Goal: Transaction & Acquisition: Purchase product/service

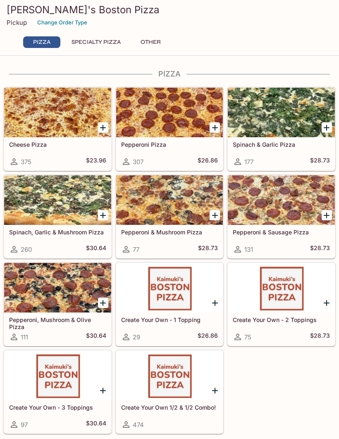
click at [101, 220] on icon "Add Spinach, Garlic & Mushroom Pizza" at bounding box center [103, 216] width 10 height 10
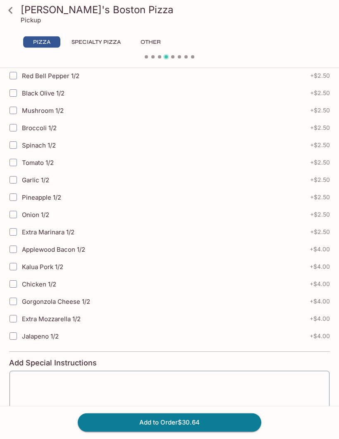
click at [184, 432] on button "Add to Order $30.64" at bounding box center [170, 423] width 184 height 18
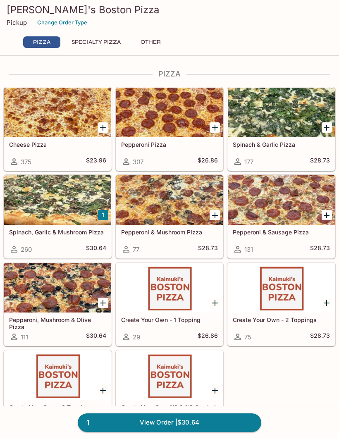
click at [84, 240] on div "Spinach, Garlic & Mushroom Pizza 260 $30.64" at bounding box center [57, 241] width 107 height 33
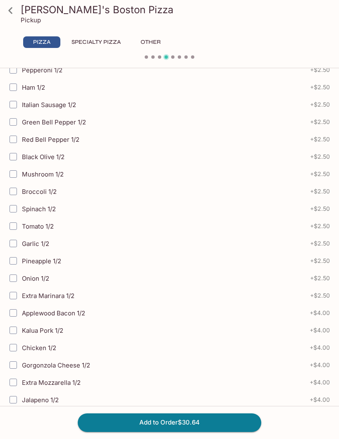
scroll to position [303, 0]
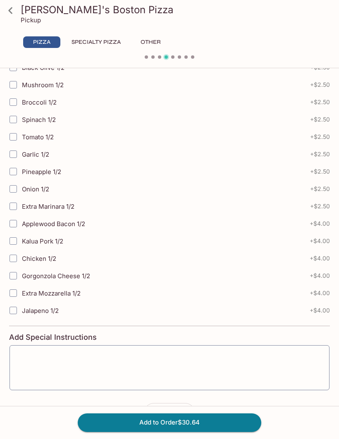
click at [58, 353] on textarea at bounding box center [169, 367] width 309 height 31
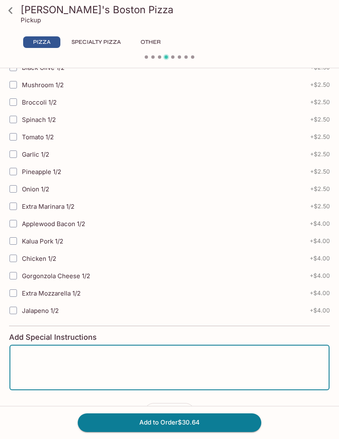
scroll to position [331, 0]
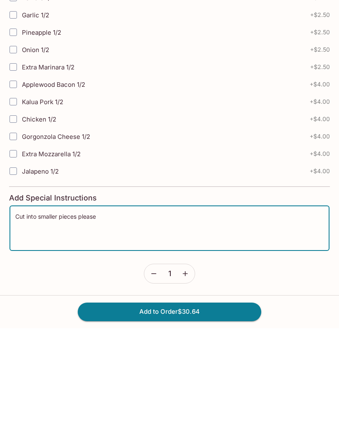
type textarea "Cut into smaller pieces please"
click at [226, 414] on button "Add to Order $30.64" at bounding box center [170, 423] width 184 height 18
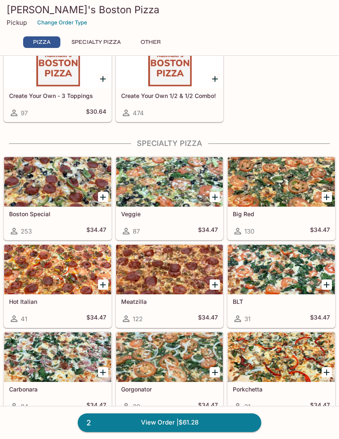
scroll to position [312, 0]
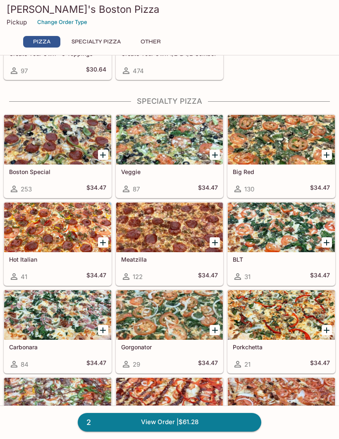
click at [101, 154] on icon "Add Boston Special" at bounding box center [103, 156] width 10 height 10
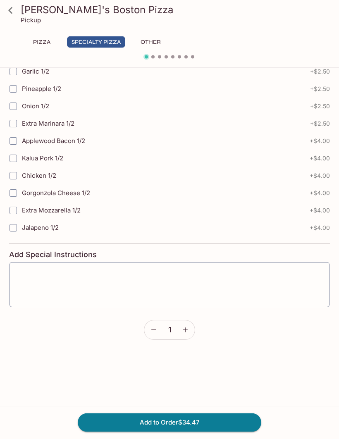
click at [53, 275] on textarea at bounding box center [169, 284] width 309 height 31
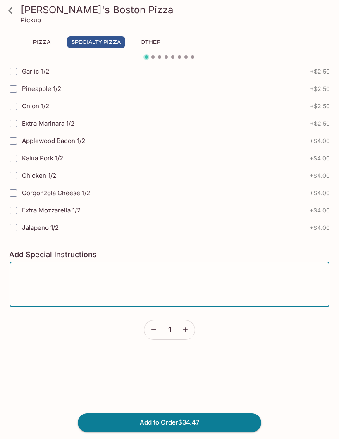
scroll to position [756, 0]
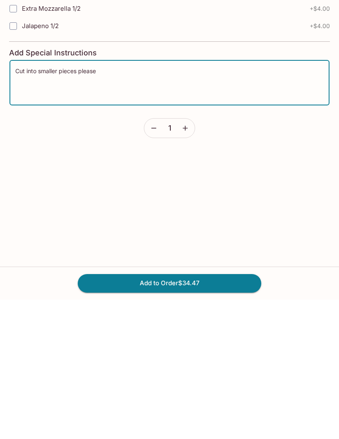
type textarea "Cut into smaller pieces please"
click at [209, 414] on button "Add to Order $34.47" at bounding box center [170, 423] width 184 height 18
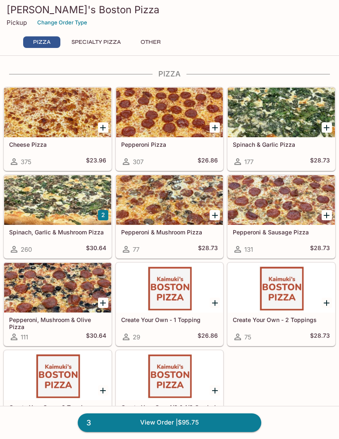
click at [187, 424] on link "3 View Order | $95.75" at bounding box center [170, 423] width 184 height 18
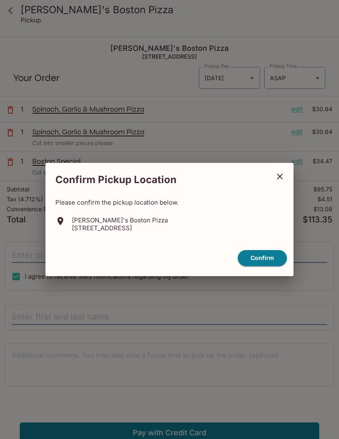
click at [265, 260] on button "Confirm" at bounding box center [262, 258] width 49 height 16
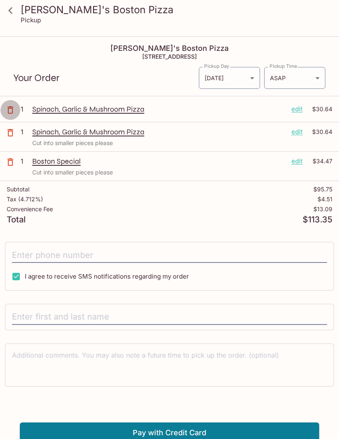
click at [11, 110] on icon "button" at bounding box center [10, 110] width 10 height 10
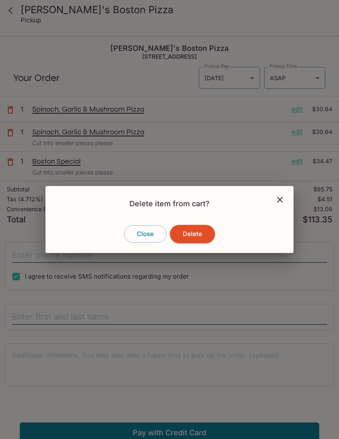
click at [197, 237] on button "Delete" at bounding box center [192, 234] width 45 height 18
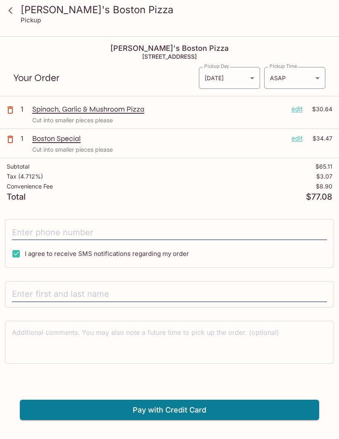
click at [315, 82] on body "[PERSON_NAME]'s Boston Pizza Pickup Kaimuki's Boston Pizza [STREET_ADDRESS] You…" at bounding box center [169, 256] width 339 height 439
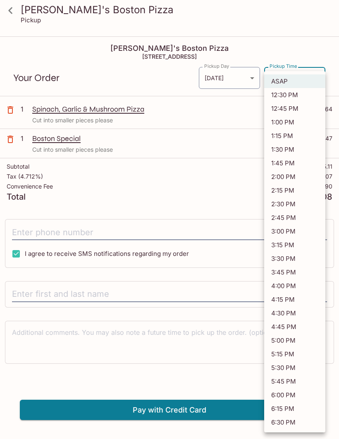
click at [285, 370] on li "5:30 PM" at bounding box center [294, 368] width 61 height 14
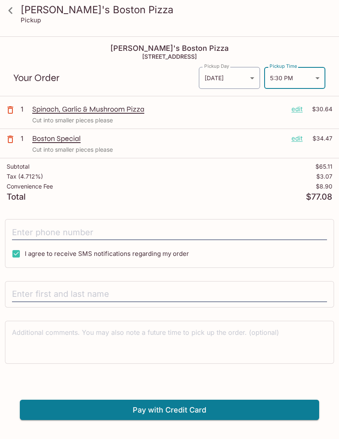
type input "[DATE]T03:30:35.000000Z"
click at [81, 230] on input "tel" at bounding box center [169, 233] width 315 height 16
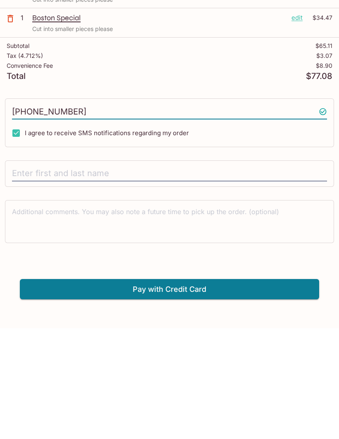
scroll to position [37, 0]
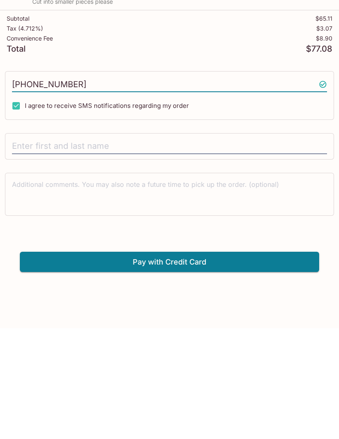
type input "[PHONE_NUMBER]"
click at [103, 250] on input "text" at bounding box center [169, 258] width 315 height 16
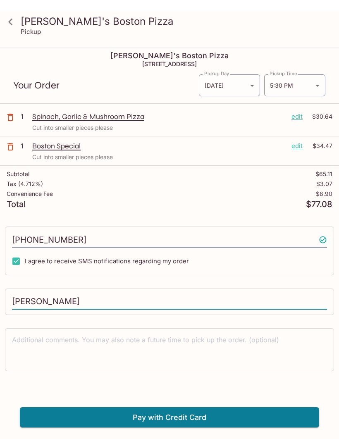
scroll to position [0, 0]
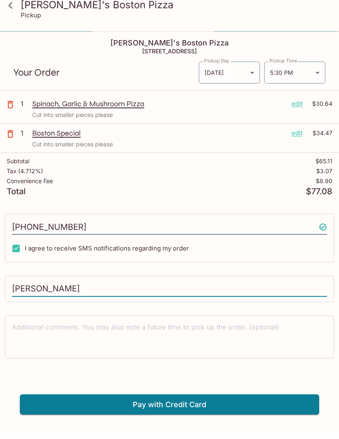
type input "[PERSON_NAME]"
click at [312, 73] on body "[PERSON_NAME]'s Boston Pizza Pickup Kaimuki's Boston Pizza [STREET_ADDRESS] You…" at bounding box center [169, 256] width 339 height 439
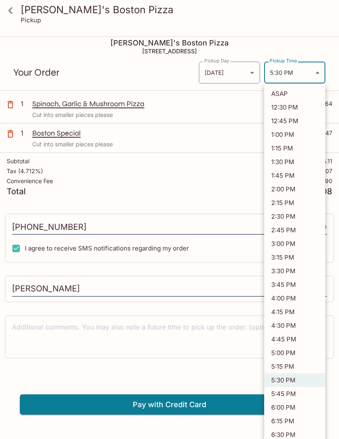
click at [289, 395] on li "5:45 PM" at bounding box center [294, 394] width 61 height 14
type input "[DATE]T03:45:35.000000Z"
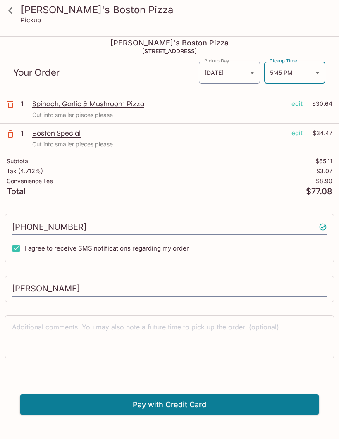
scroll to position [9, 0]
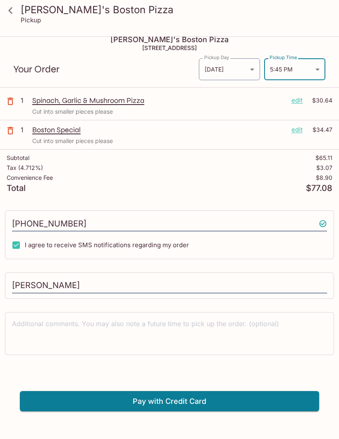
click at [195, 402] on button "Pay with Credit Card" at bounding box center [170, 401] width 300 height 21
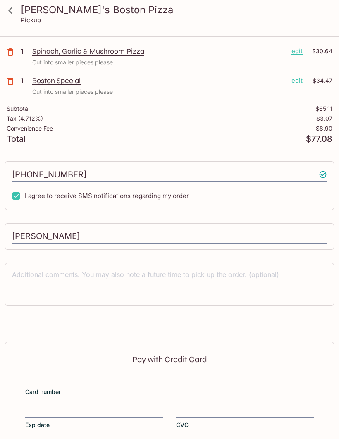
scroll to position [77, 0]
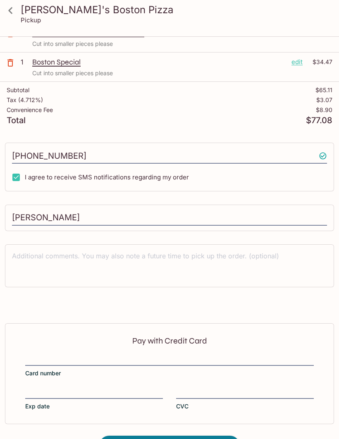
click at [90, 355] on div at bounding box center [169, 361] width 289 height 12
click at [90, 355] on input "Card number" at bounding box center [169, 355] width 289 height 0
click at [80, 355] on div at bounding box center [169, 361] width 289 height 12
click at [80, 355] on input "Card number" at bounding box center [169, 355] width 289 height 0
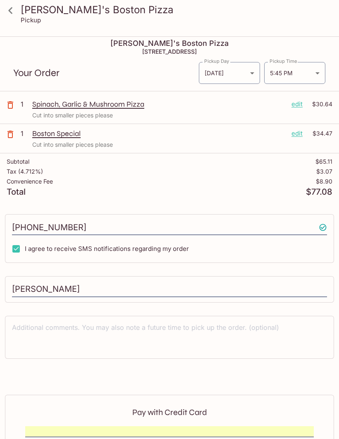
scroll to position [0, 0]
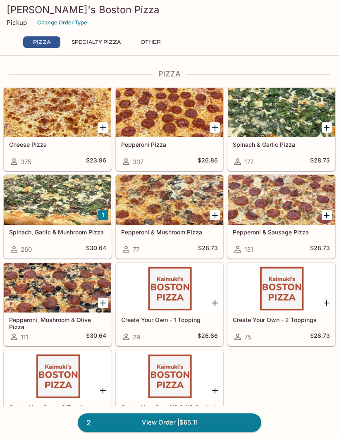
click at [68, 20] on button "Change Order Type" at bounding box center [63, 22] width 58 height 13
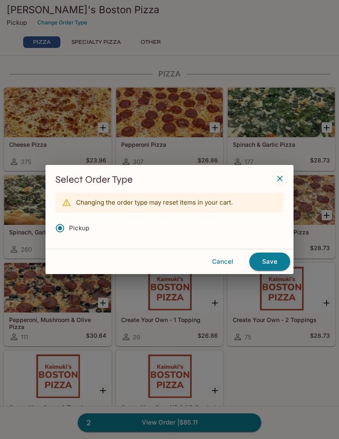
click at [222, 265] on button "Cancel" at bounding box center [222, 261] width 47 height 17
